Goal: Task Accomplishment & Management: Use online tool/utility

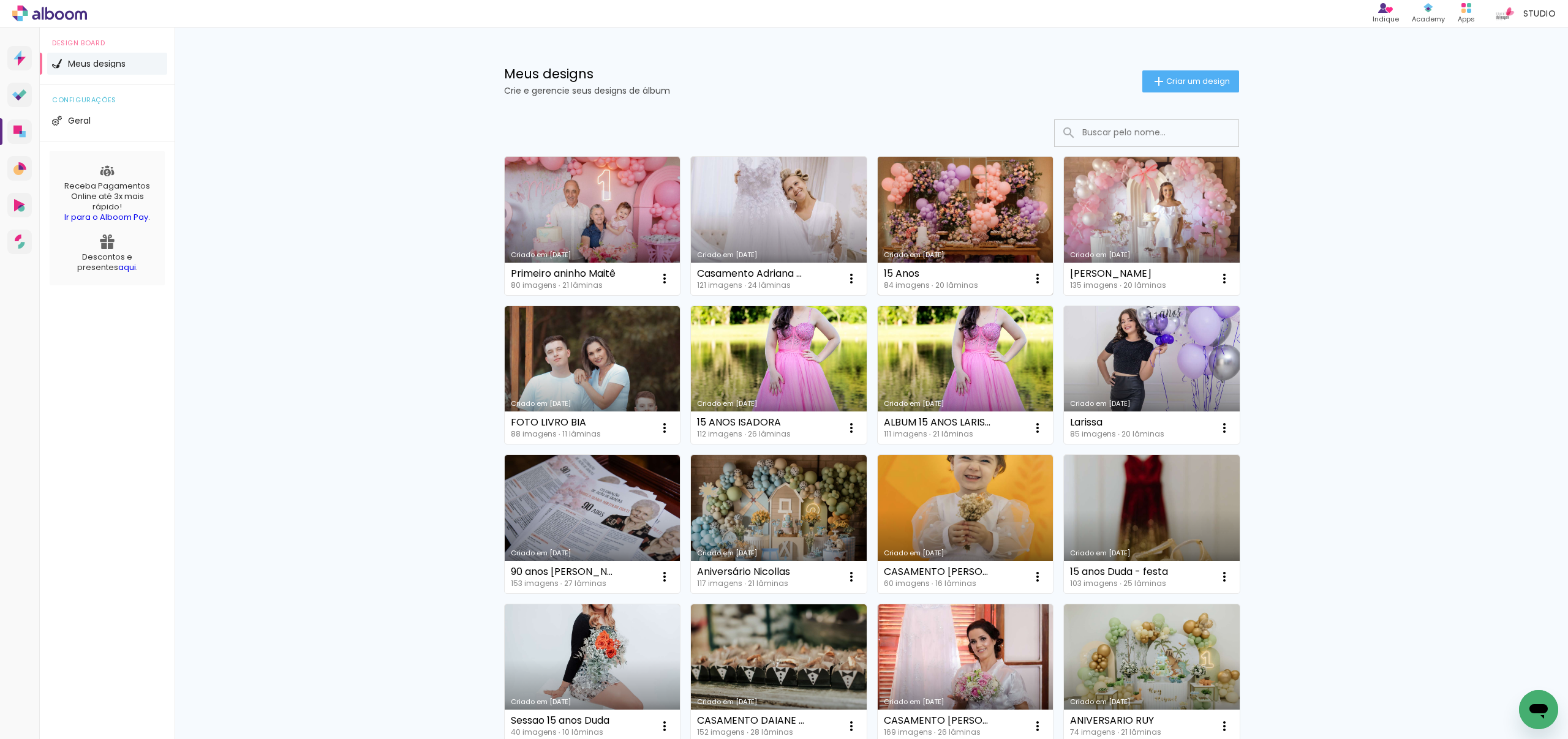
click at [934, 229] on link "Criado em [DATE]" at bounding box center [966, 226] width 176 height 139
